Goal: Task Accomplishment & Management: Manage account settings

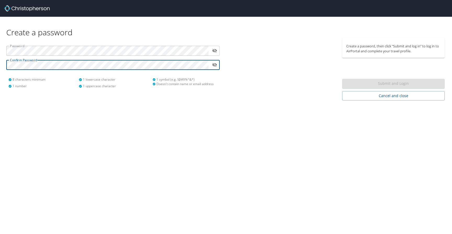
click at [215, 104] on div "Create a password Password ​ Confirm Password ​ 8 characters minimum 1 number 1…" at bounding box center [226, 117] width 452 height 234
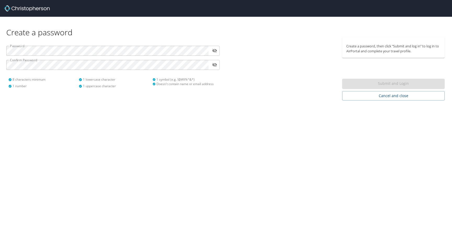
click at [369, 86] on div "Submit and Login" at bounding box center [393, 84] width 103 height 10
click at [86, 96] on div "Password ​ Confirm Password ​ 8 characters minimum 1 number 1 lowercase charact…" at bounding box center [113, 68] width 226 height 63
click at [216, 51] on icon "toggle password visibility" at bounding box center [214, 51] width 5 height 4
click at [279, 64] on div at bounding box center [282, 68] width 113 height 63
click at [381, 51] on p "Create a password, then click “Submit and log in” to log in to AirPortal and co…" at bounding box center [394, 49] width 94 height 10
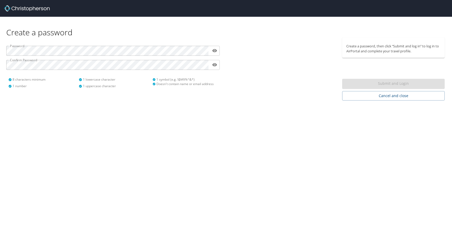
click at [396, 85] on div "Submit and Login" at bounding box center [393, 84] width 103 height 10
click at [117, 98] on div "Password ​ Confirm Password ​ 8 characters minimum 1 number 1 lowercase charact…" at bounding box center [113, 68] width 226 height 63
click at [388, 86] on div "Submit and Login" at bounding box center [393, 84] width 103 height 10
click at [358, 50] on p "Create a password, then click “Submit and log in” to log in to AirPortal and co…" at bounding box center [394, 49] width 94 height 10
click at [401, 52] on p "Create a password, then click “Submit and log in” to log in to AirPortal and co…" at bounding box center [394, 49] width 94 height 10
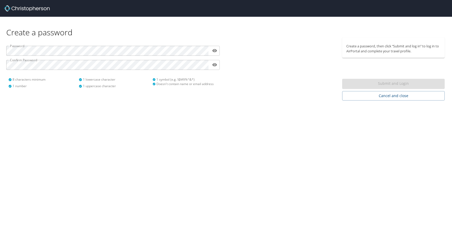
click at [410, 53] on p "Create a password, then click “Submit and log in” to log in to AirPortal and co…" at bounding box center [394, 49] width 94 height 10
click at [398, 82] on div "Submit and Login" at bounding box center [393, 84] width 103 height 10
click at [393, 97] on span "Cancel and close" at bounding box center [394, 96] width 94 height 7
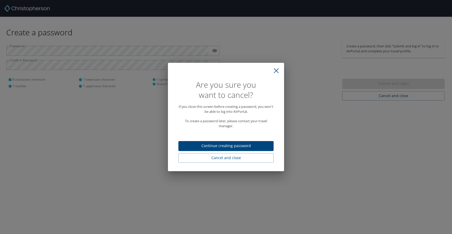
click at [237, 147] on span "Continue creating password" at bounding box center [226, 146] width 87 height 7
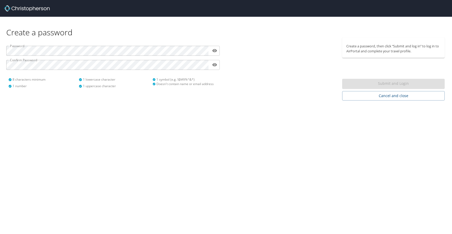
click at [401, 85] on div "Submit and Login" at bounding box center [393, 84] width 103 height 10
click at [171, 84] on div "Doesn't contain name or email address" at bounding box center [185, 84] width 64 height 4
click at [288, 73] on div at bounding box center [282, 68] width 113 height 63
click at [358, 86] on div "Submit and Login" at bounding box center [393, 84] width 103 height 10
click at [278, 176] on div "Create a password Password ​ Confirm Password ​ 8 characters minimum 1 number 1…" at bounding box center [226, 117] width 452 height 234
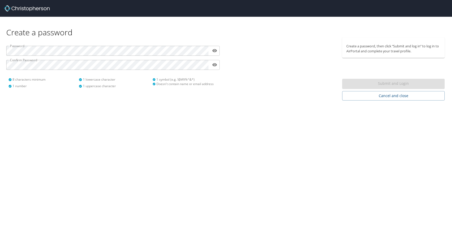
drag, startPoint x: 289, startPoint y: 195, endPoint x: 305, endPoint y: 112, distance: 84.2
click at [289, 193] on div "Create a password Password ​ Confirm Password ​ 8 characters minimum 1 number 1…" at bounding box center [226, 117] width 452 height 234
click at [376, 27] on div "Create a password" at bounding box center [226, 27] width 440 height 21
click at [209, 51] on div at bounding box center [209, 51] width 0 height 0
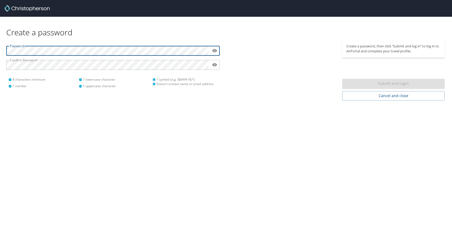
click at [209, 51] on div at bounding box center [209, 51] width 0 height 0
click at [261, 57] on div at bounding box center [282, 68] width 113 height 63
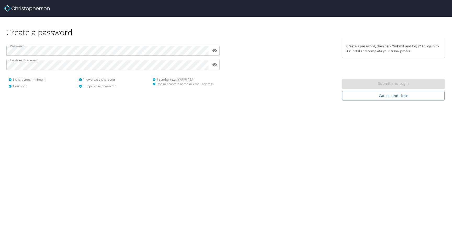
click at [385, 87] on div "Submit and Login" at bounding box center [393, 84] width 103 height 10
click at [386, 99] on span "Cancel and close" at bounding box center [394, 96] width 94 height 7
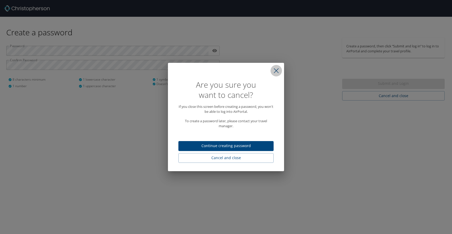
click at [278, 70] on icon "close" at bounding box center [276, 70] width 5 height 5
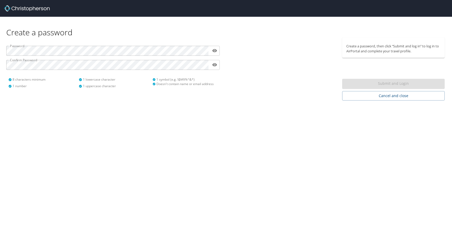
drag, startPoint x: 303, startPoint y: 67, endPoint x: 355, endPoint y: 25, distance: 66.5
click at [303, 67] on div at bounding box center [282, 68] width 113 height 63
